Goal: Task Accomplishment & Management: Use online tool/utility

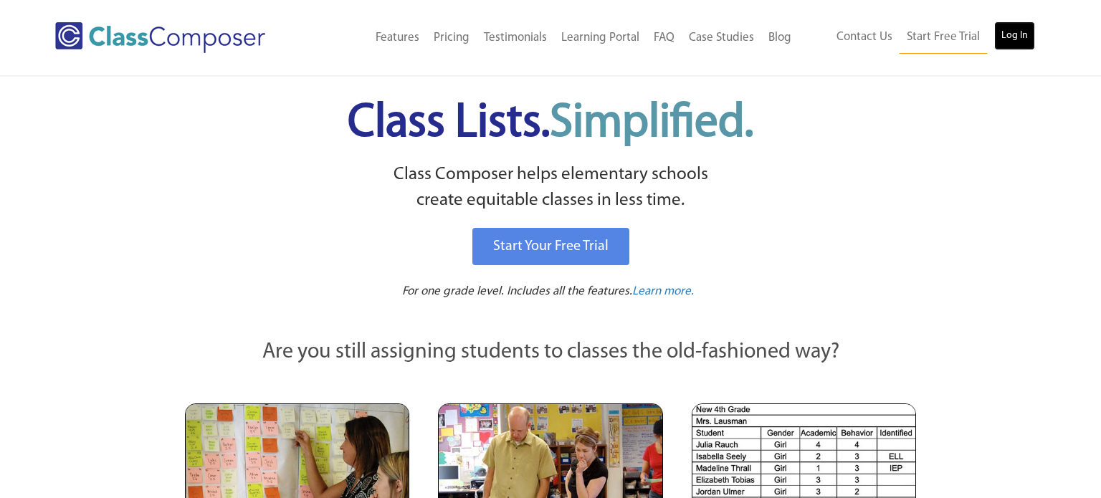
click at [1005, 44] on link "Log In" at bounding box center [1014, 36] width 41 height 29
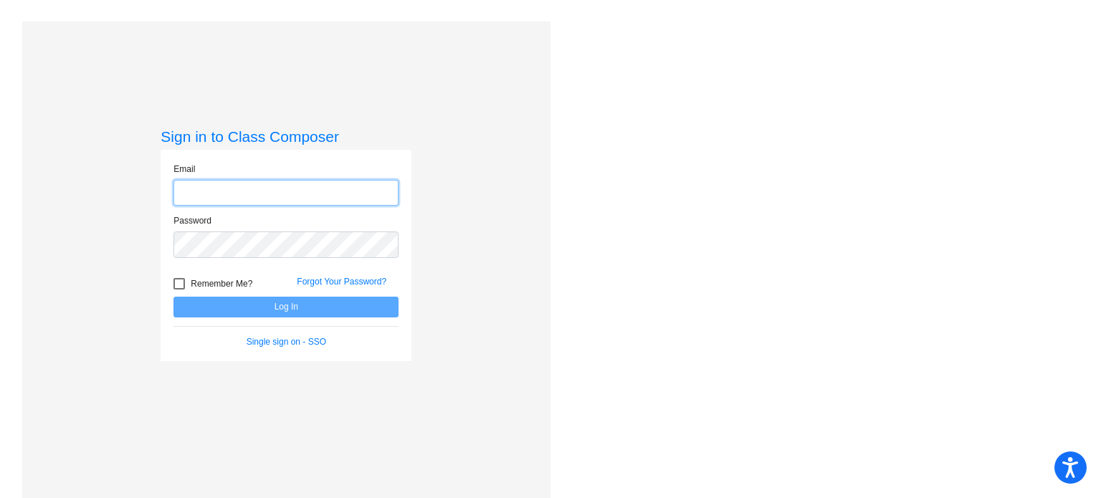
type input "[EMAIL_ADDRESS][DOMAIN_NAME]"
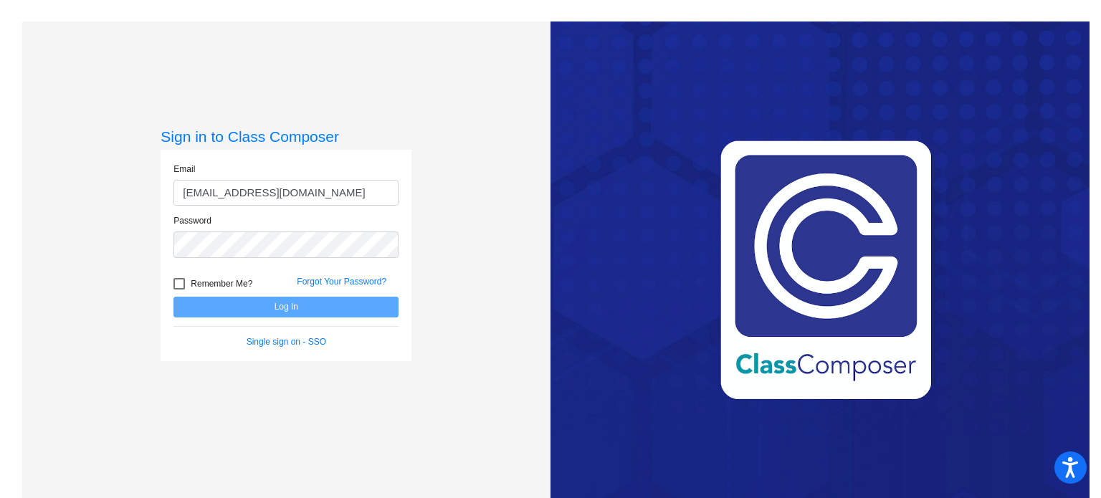
click at [305, 201] on input "[EMAIL_ADDRESS][DOMAIN_NAME]" at bounding box center [285, 193] width 225 height 27
click at [173, 297] on button "Log In" at bounding box center [285, 307] width 225 height 21
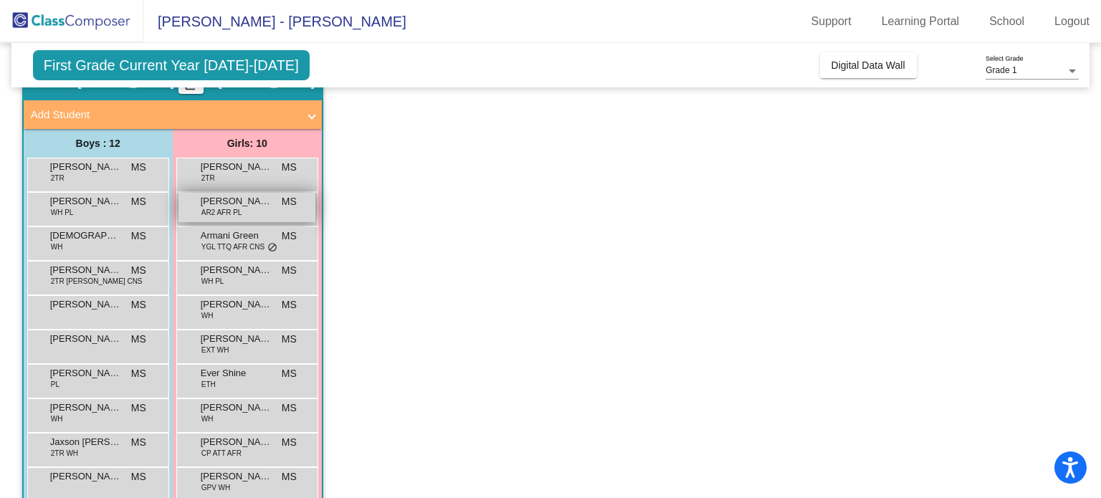
scroll to position [71, 0]
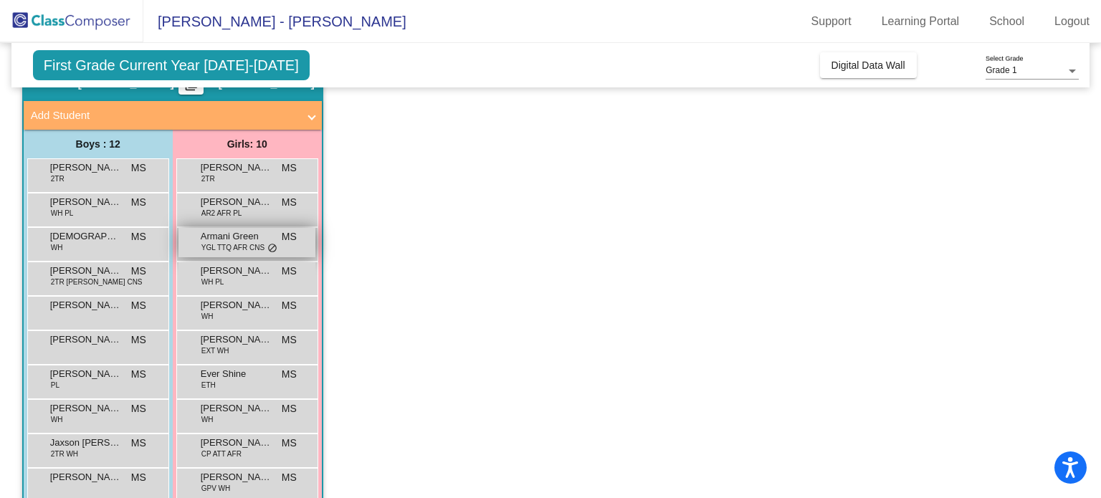
click at [219, 243] on span "YGL TTQ AFR CNS" at bounding box center [232, 247] width 63 height 11
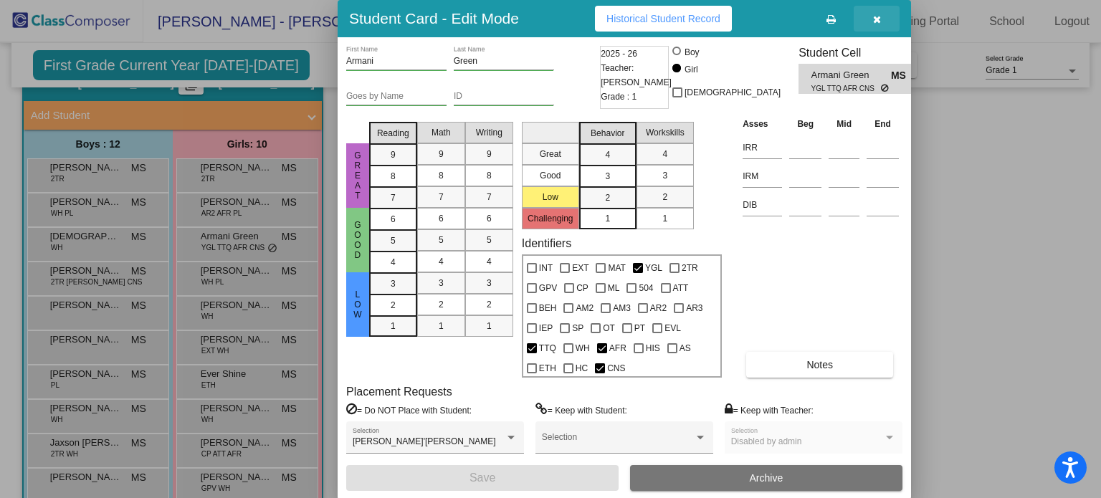
click at [886, 17] on button "button" at bounding box center [877, 19] width 46 height 26
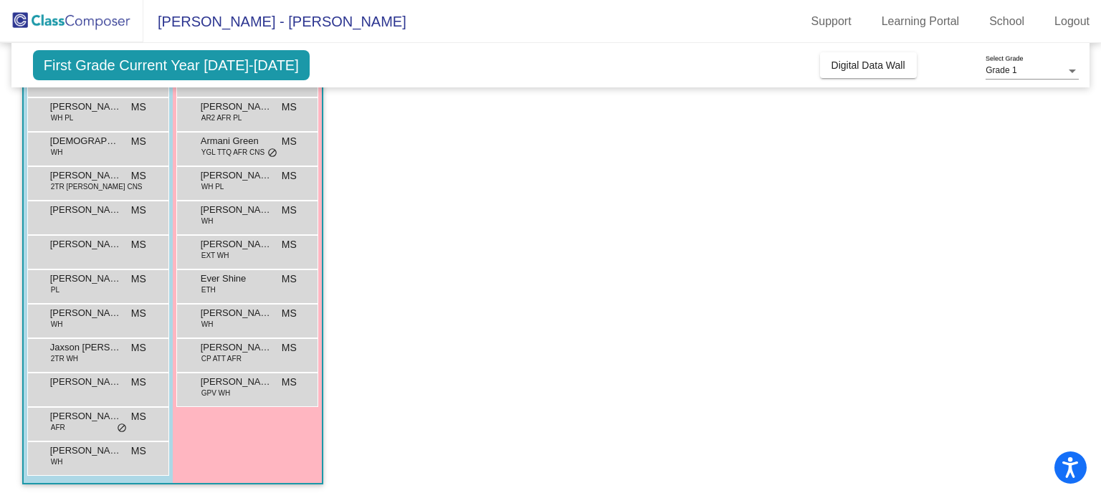
scroll to position [0, 0]
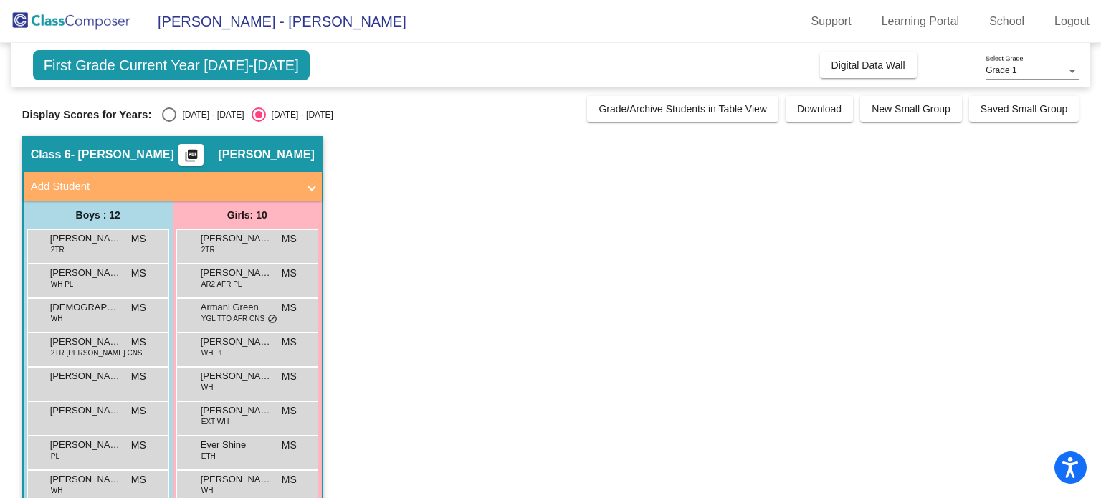
click at [176, 110] on div "2024 - 2025" at bounding box center [209, 114] width 67 height 13
click at [169, 122] on input "2024 - 2025" at bounding box center [168, 122] width 1 height 1
radio input "true"
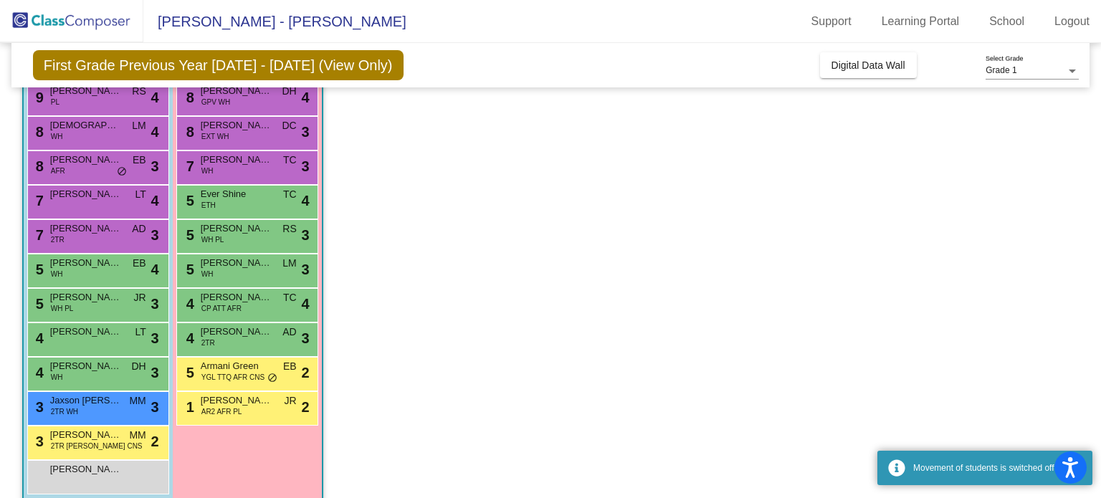
scroll to position [153, 0]
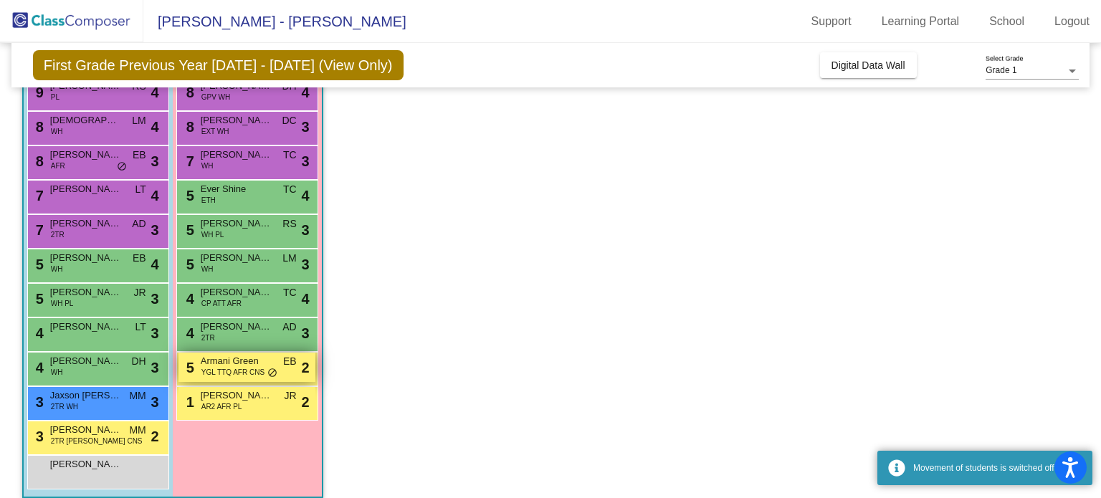
click at [257, 361] on span "Armani Green" at bounding box center [237, 361] width 72 height 14
